Goal: Find specific page/section: Find specific page/section

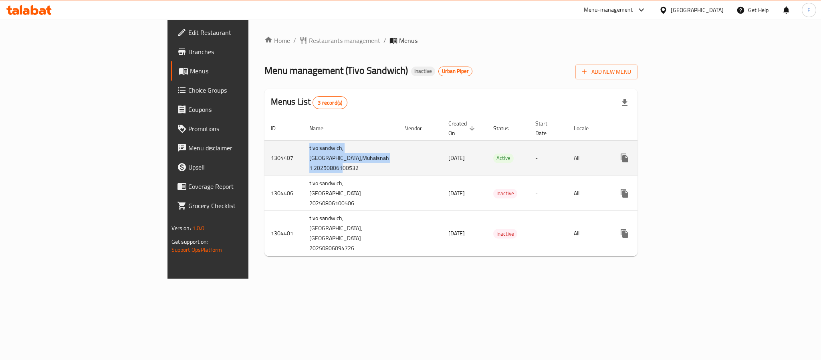
drag, startPoint x: 248, startPoint y: 168, endPoint x: 191, endPoint y: 137, distance: 64.2
click at [303, 140] on td "tivo sandwich, [GEOGRAPHIC_DATA],Muhaisnah 1 20250806100532" at bounding box center [351, 157] width 96 height 35
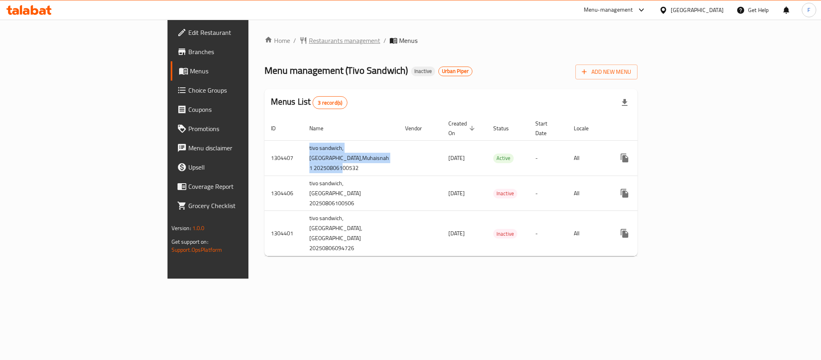
click at [309, 36] on span "Restaurants management" at bounding box center [344, 41] width 71 height 10
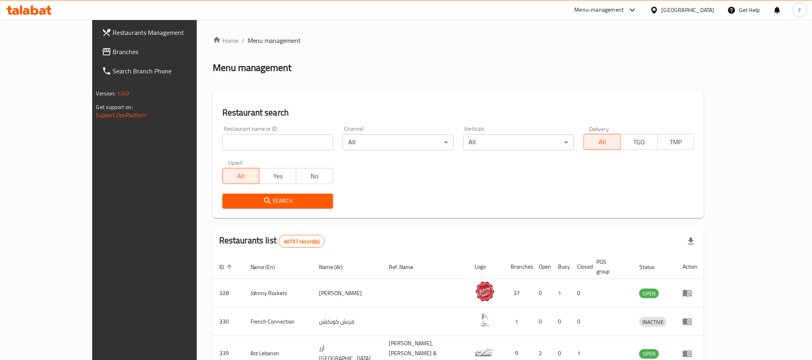
click at [686, 10] on div "[GEOGRAPHIC_DATA]" at bounding box center [687, 10] width 53 height 9
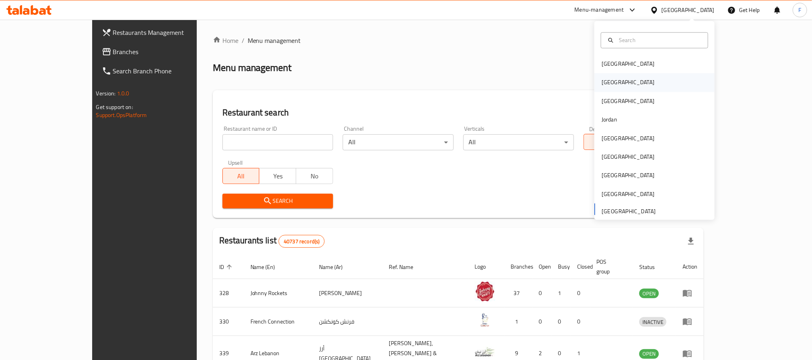
click at [606, 83] on div "Egypt" at bounding box center [627, 82] width 53 height 9
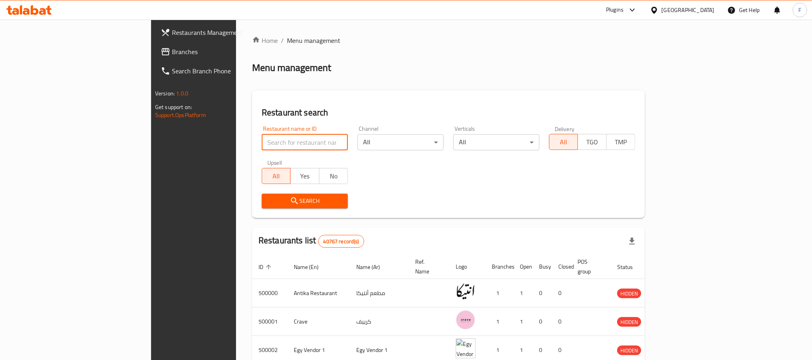
click at [262, 140] on input "search" at bounding box center [305, 142] width 86 height 16
paste input "503768"
type input "503768"
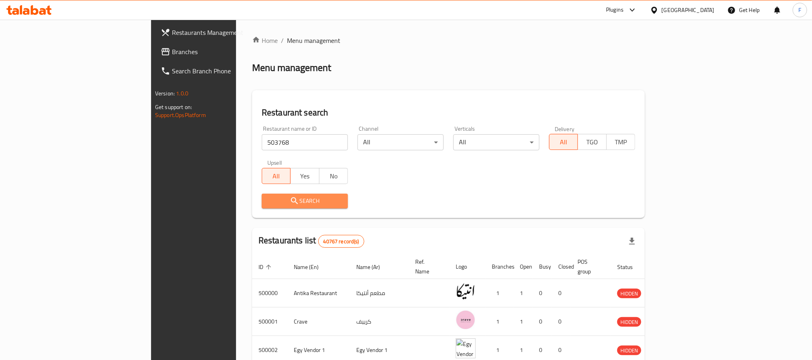
click at [268, 202] on span "Search" at bounding box center [304, 201] width 73 height 10
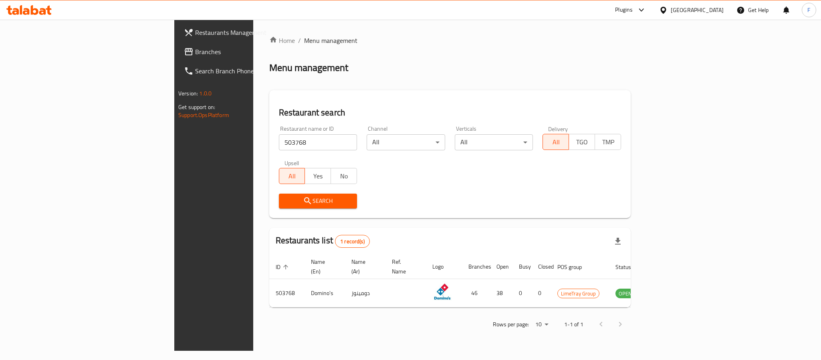
click at [633, 10] on div "Plugins" at bounding box center [624, 10] width 18 height 10
click at [597, 126] on div "Restaurant-Management" at bounding box center [603, 128] width 63 height 9
